Goal: Transaction & Acquisition: Book appointment/travel/reservation

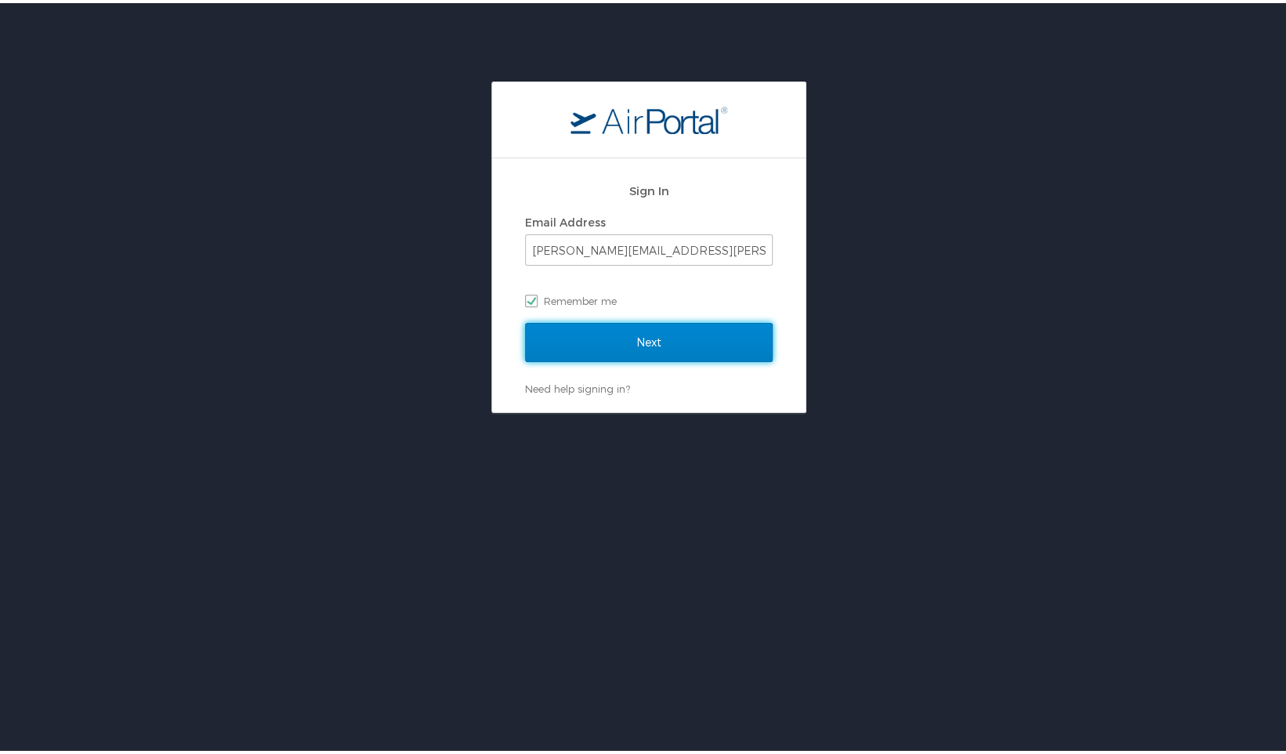
click at [643, 332] on input "Next" at bounding box center [649, 339] width 248 height 39
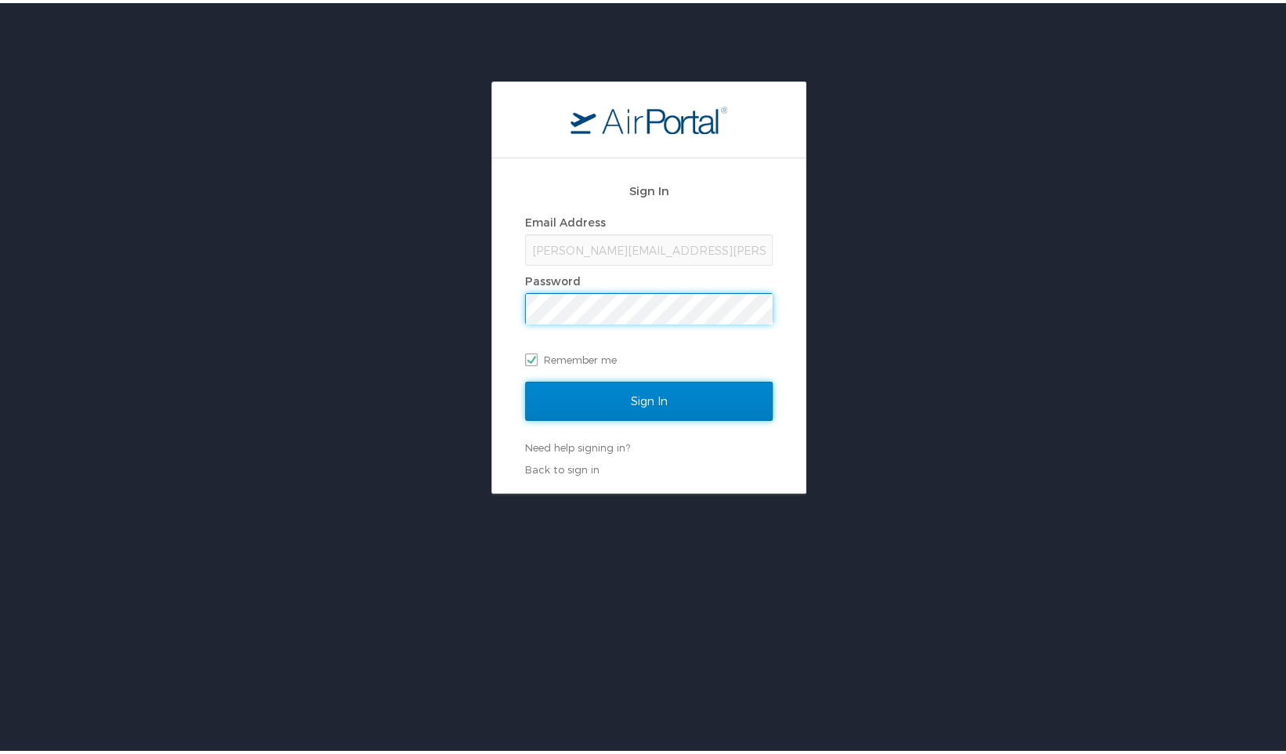
click at [635, 390] on input "Sign In" at bounding box center [649, 397] width 248 height 39
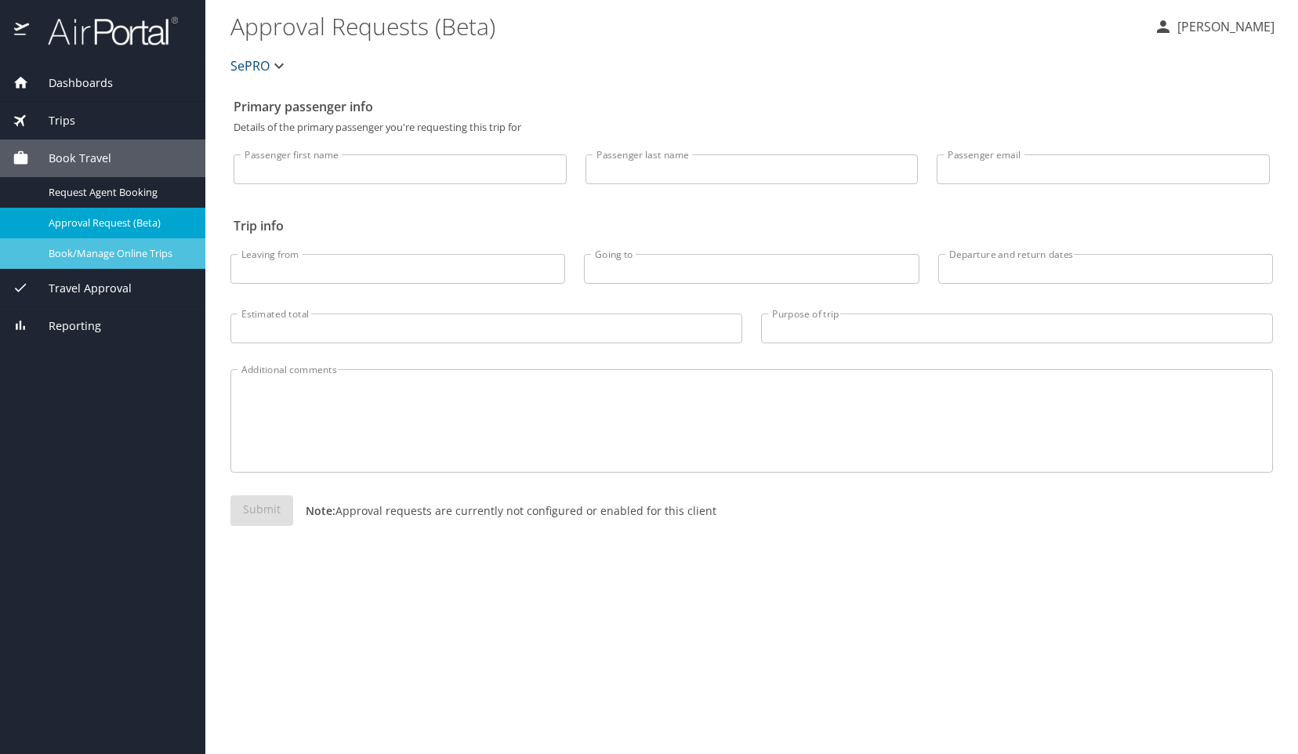
click at [66, 251] on span "Book/Manage Online Trips" at bounding box center [118, 253] width 138 height 15
